Goal: Transaction & Acquisition: Purchase product/service

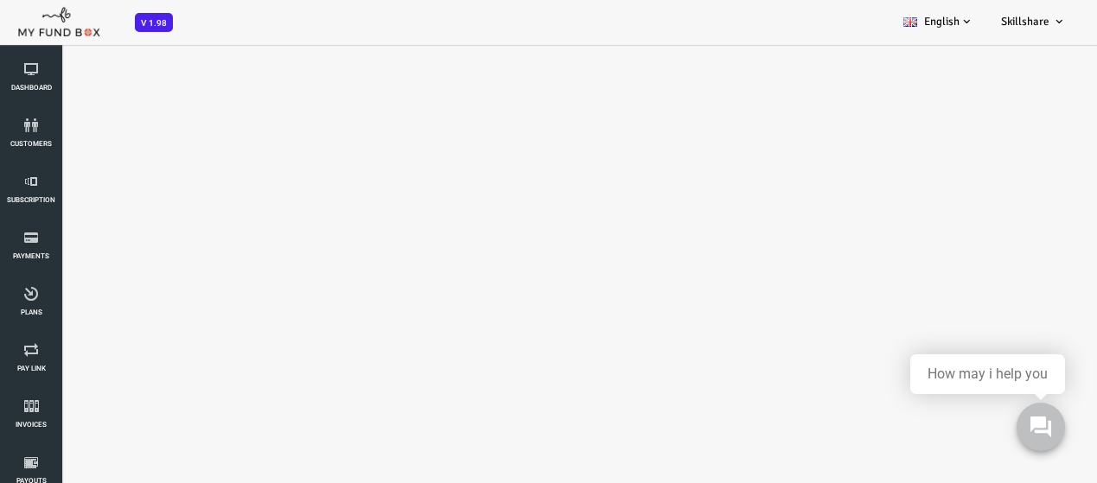
select select "100"
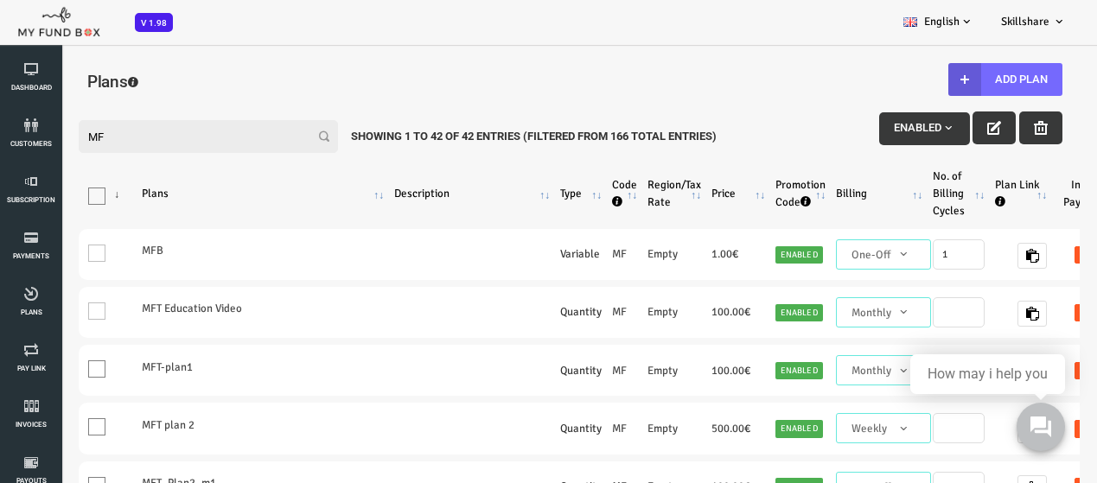
scroll to position [173, 0]
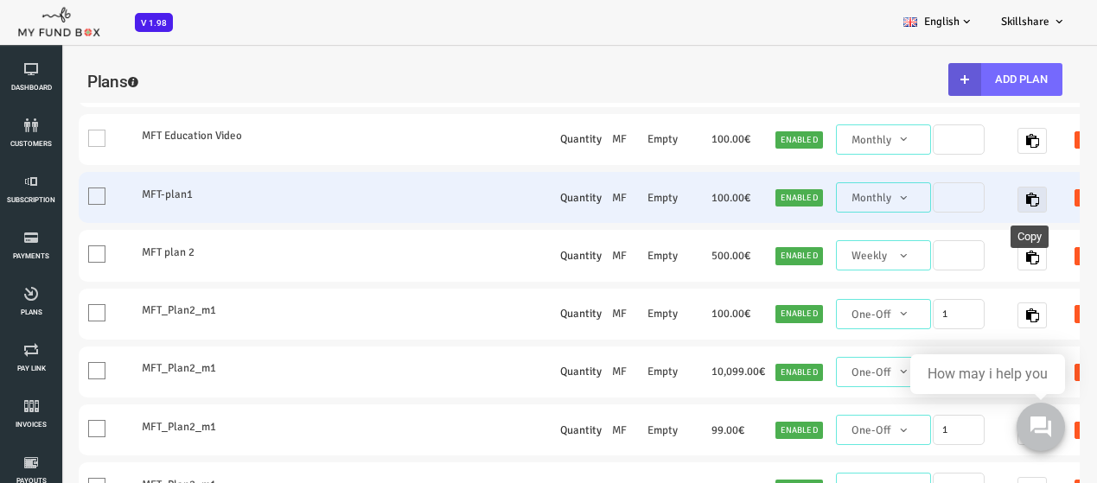
click at [985, 193] on icon "button" at bounding box center [988, 200] width 14 height 14
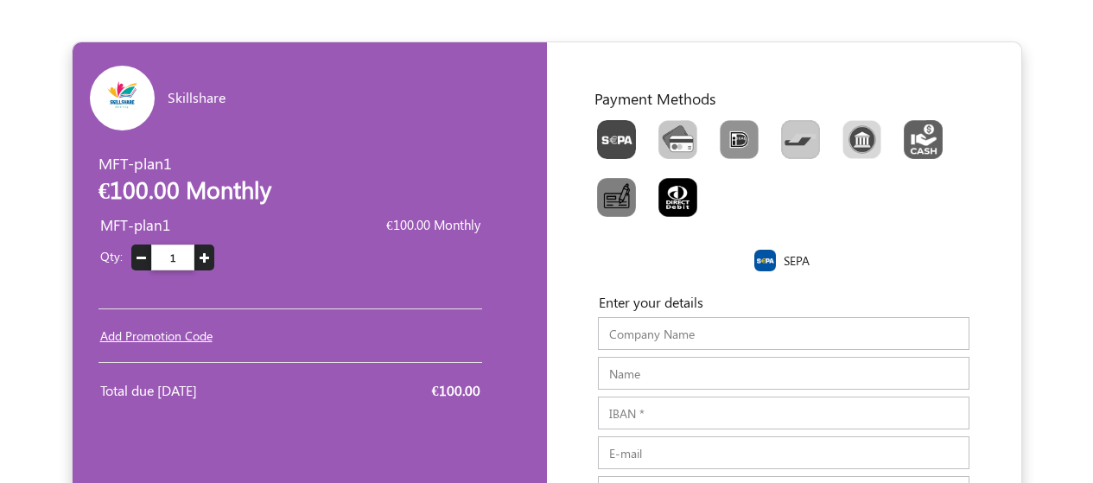
drag, startPoint x: 914, startPoint y: 158, endPoint x: 798, endPoint y: 445, distance: 309.4
click at [798, 445] on input "E-mail" at bounding box center [784, 452] width 372 height 33
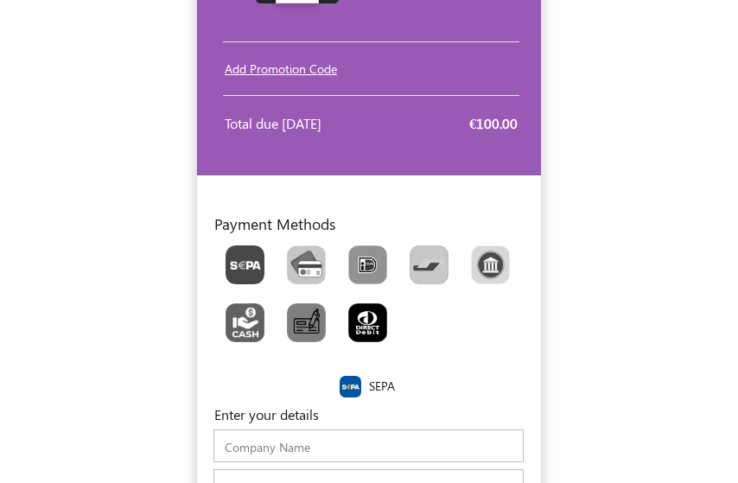
scroll to position [259, 0]
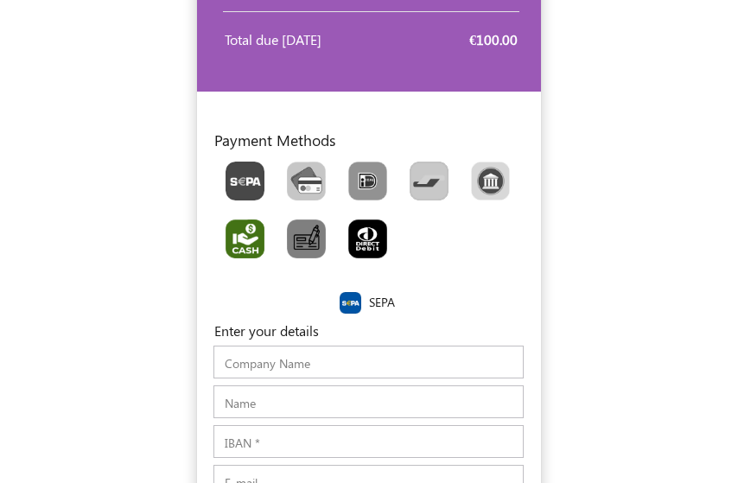
click at [237, 252] on img "Toolbar with button groups" at bounding box center [245, 239] width 39 height 39
click at [237, 231] on input "Toolbar with button groups" at bounding box center [231, 225] width 11 height 11
radio input "true"
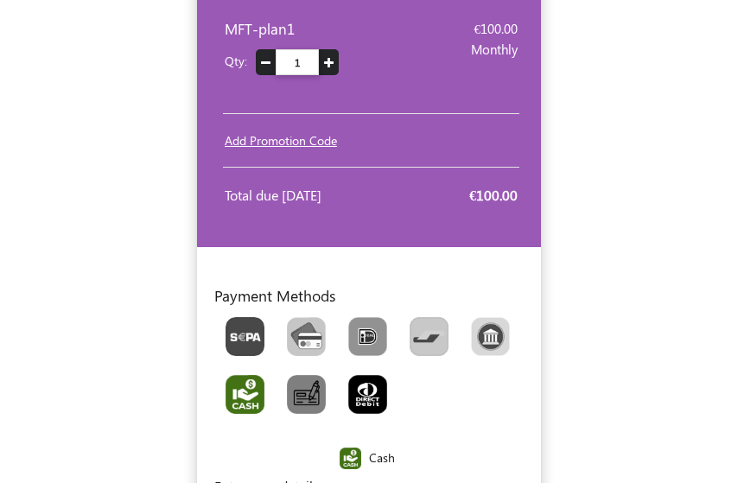
scroll to position [173, 0]
